Goal: Information Seeking & Learning: Learn about a topic

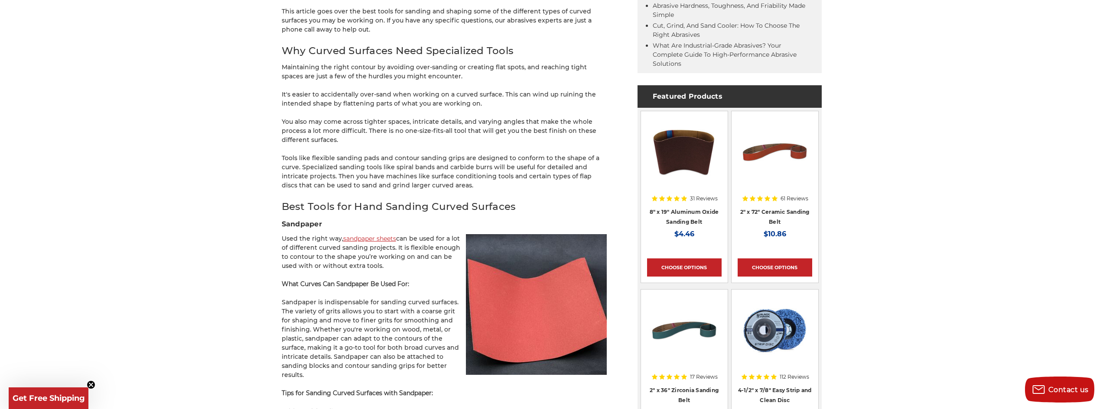
scroll to position [473, 0]
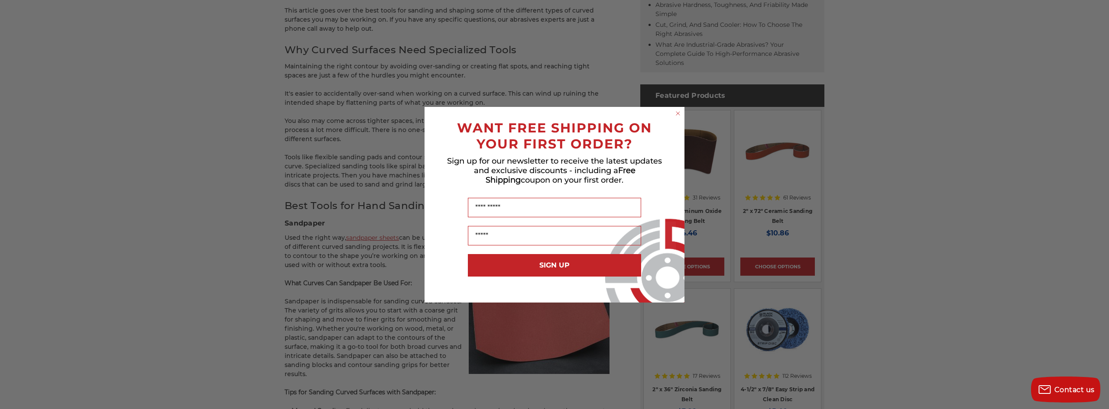
click at [676, 114] on circle "Close dialog" at bounding box center [678, 113] width 8 height 8
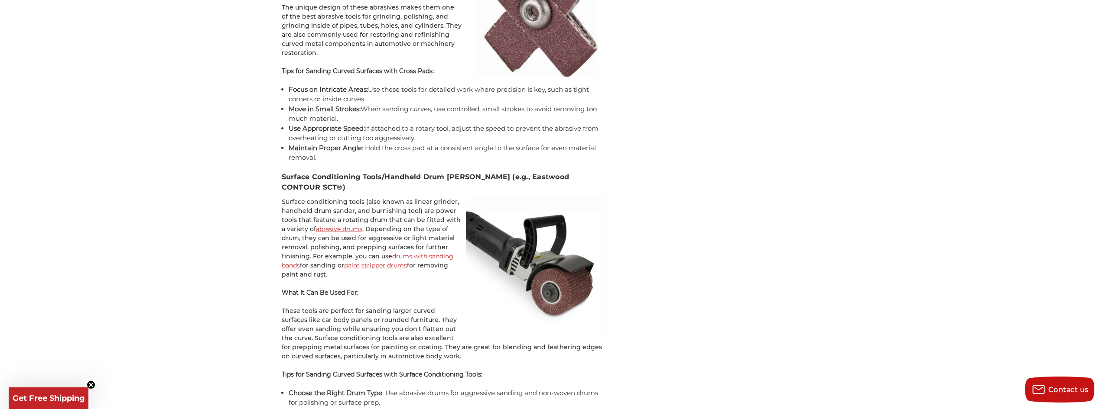
scroll to position [2336, 0]
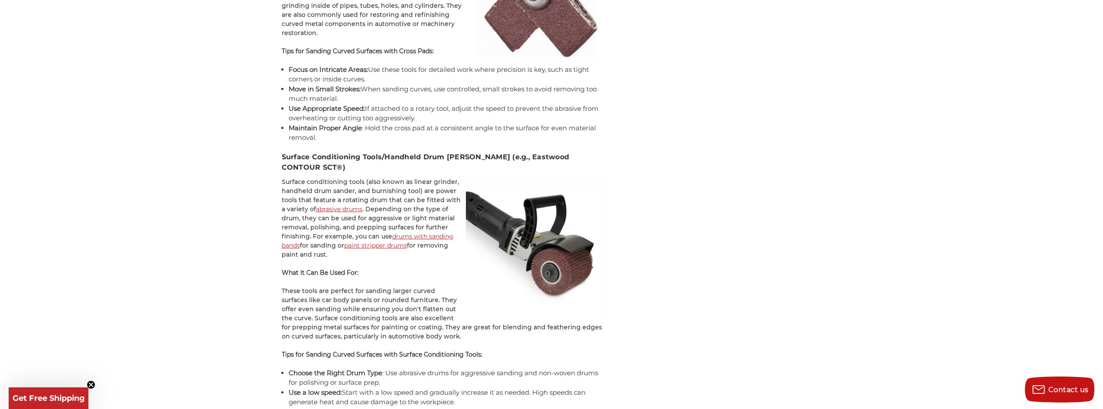
click at [359, 242] on link "paint stripper drums" at bounding box center [375, 246] width 63 height 8
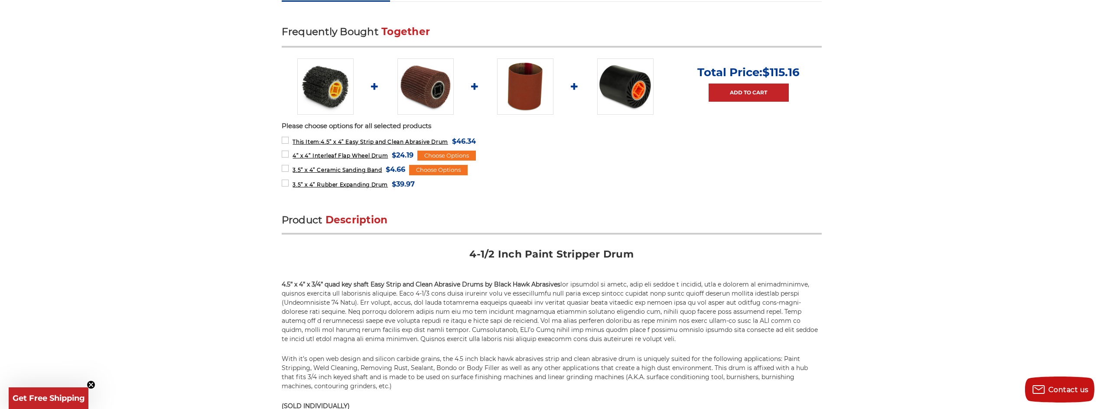
scroll to position [390, 0]
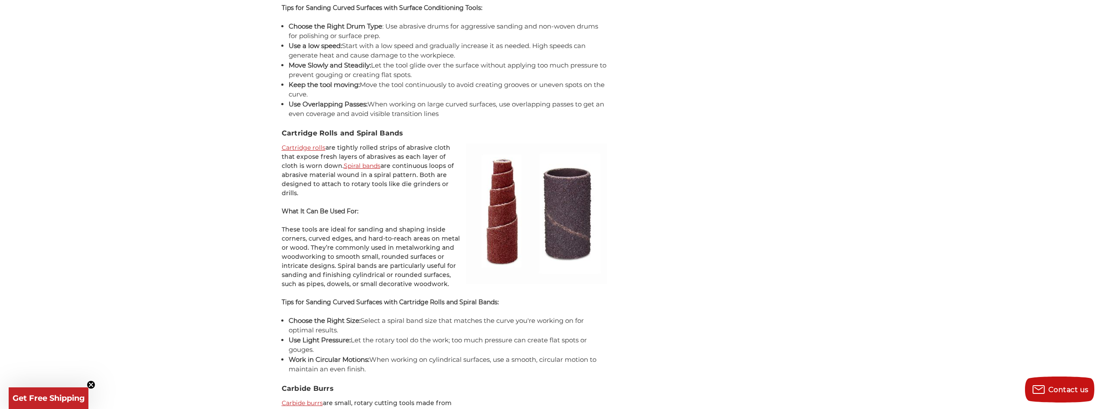
scroll to position [2682, 0]
click at [299, 144] on link "Cartridge rolls" at bounding box center [304, 148] width 44 height 8
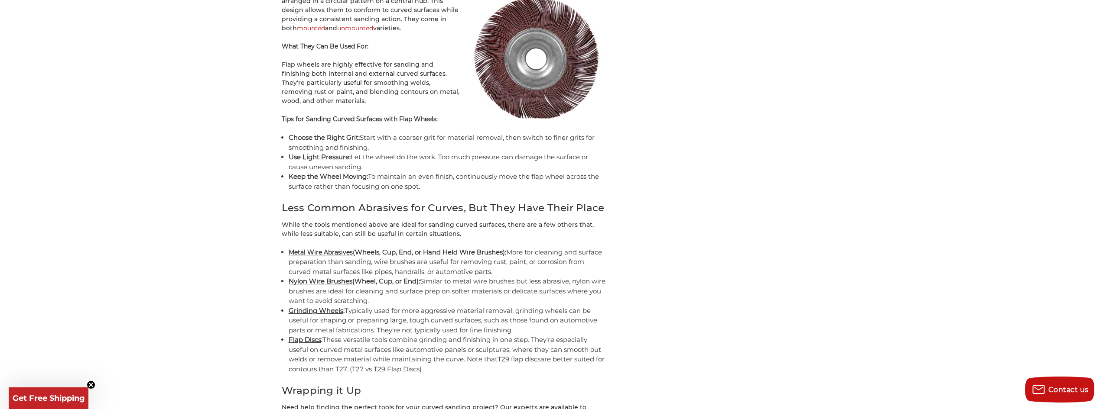
scroll to position [3765, 0]
